Goal: Navigation & Orientation: Find specific page/section

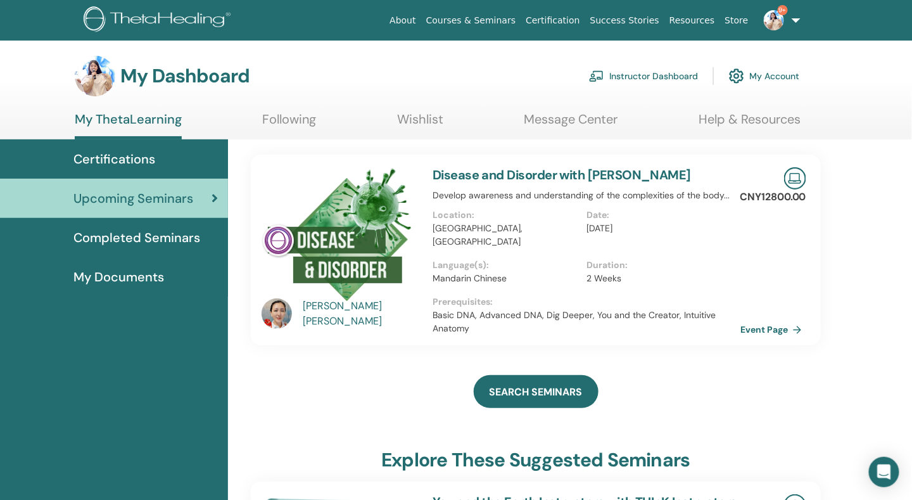
click at [777, 20] on img at bounding box center [774, 20] width 20 height 20
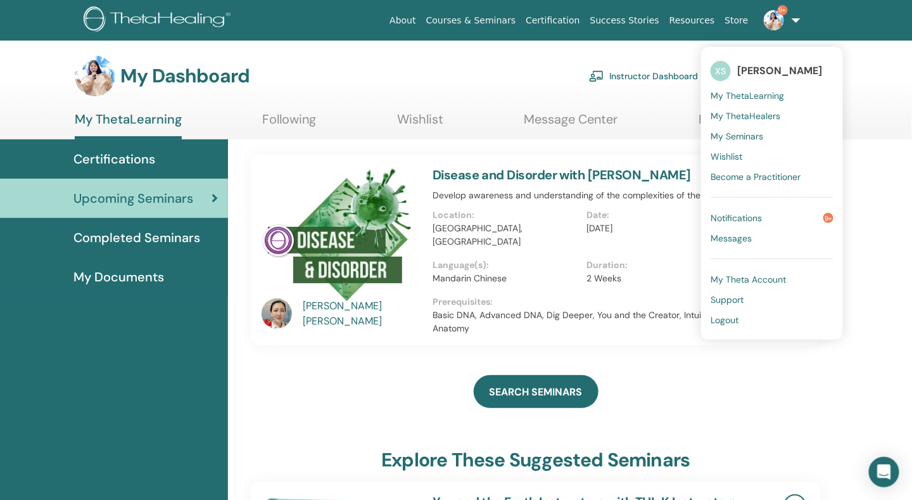
click at [745, 95] on span "My ThetaLearning" at bounding box center [747, 95] width 73 height 11
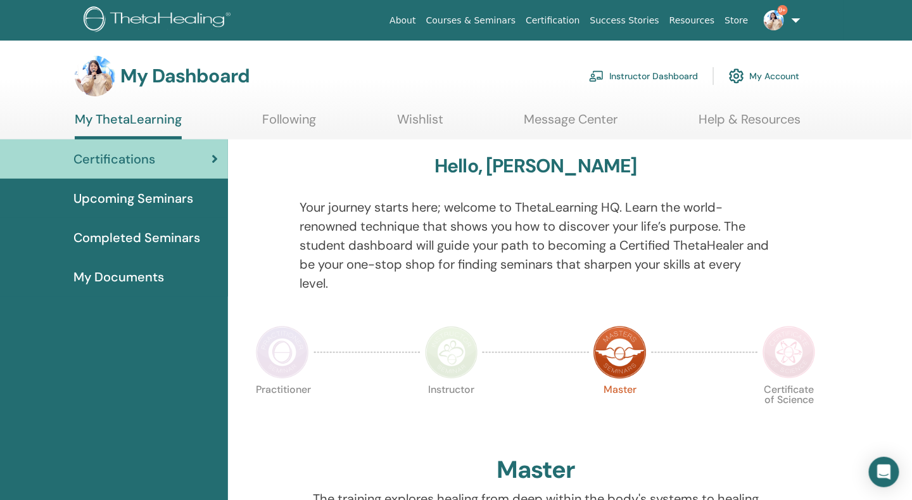
click at [153, 193] on span "Upcoming Seminars" at bounding box center [133, 198] width 120 height 19
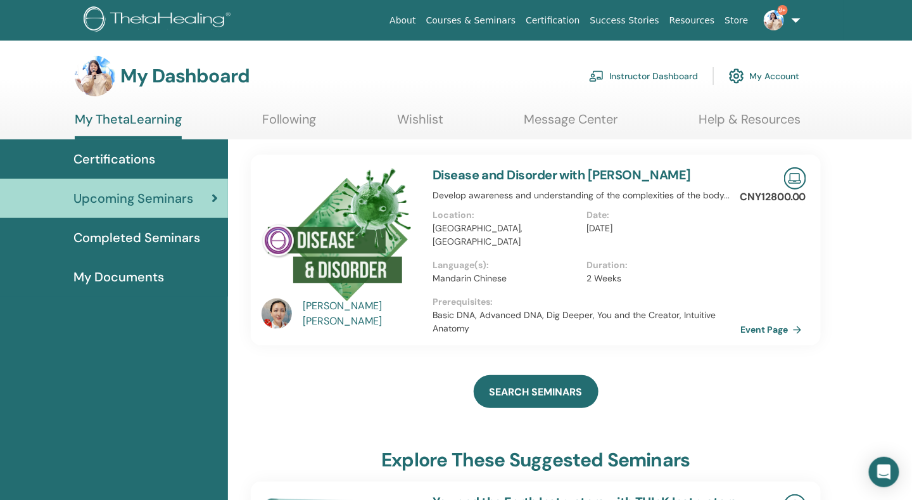
click at [189, 246] on span "Completed Seminars" at bounding box center [136, 237] width 127 height 19
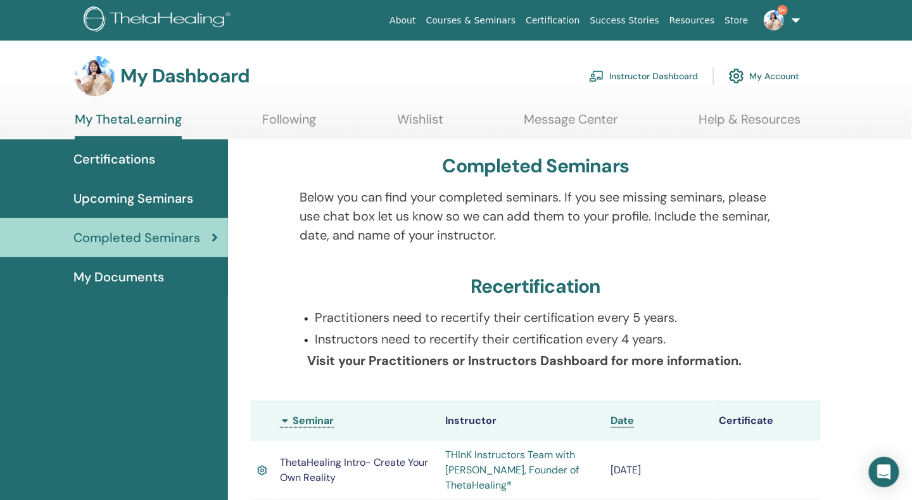
click at [135, 279] on span "My Documents" at bounding box center [118, 276] width 91 height 19
